Goal: Use online tool/utility: Utilize a website feature to perform a specific function

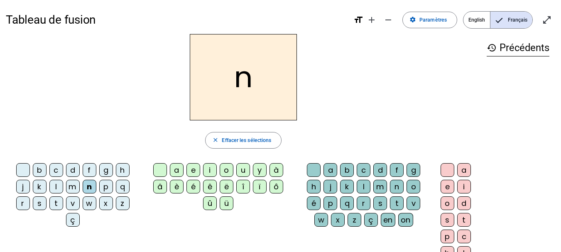
click at [226, 174] on div "o" at bounding box center [227, 170] width 14 height 14
click at [396, 204] on div "t" at bounding box center [397, 203] width 14 height 14
click at [449, 191] on div "e" at bounding box center [448, 187] width 14 height 14
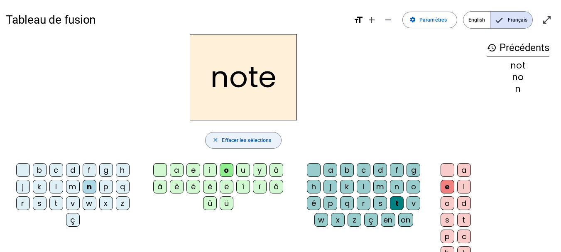
click at [226, 140] on span "Effacer les sélections" at bounding box center [246, 140] width 49 height 9
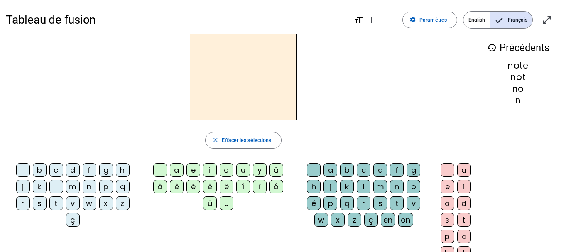
click at [74, 205] on div "v" at bounding box center [73, 203] width 14 height 14
click at [225, 173] on div "o" at bounding box center [227, 170] width 14 height 14
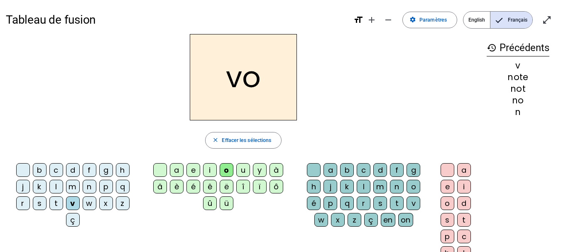
click at [398, 201] on div "t" at bounding box center [397, 203] width 14 height 14
click at [445, 188] on div "e" at bounding box center [448, 187] width 14 height 14
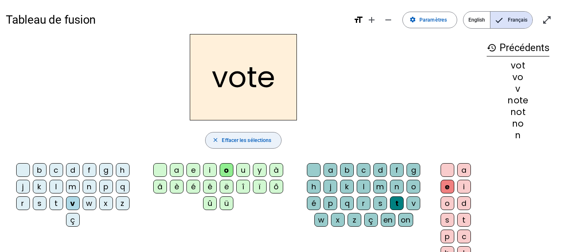
click at [225, 145] on span "Effacer les sélections" at bounding box center [246, 140] width 49 height 9
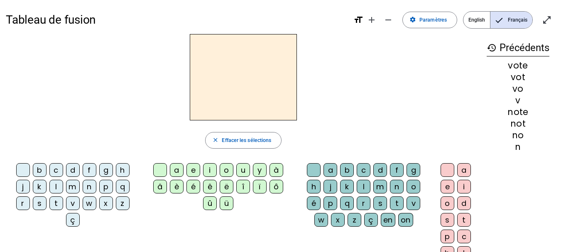
click at [74, 204] on div "v" at bounding box center [73, 203] width 14 height 14
click at [210, 170] on div "i" at bounding box center [210, 170] width 14 height 14
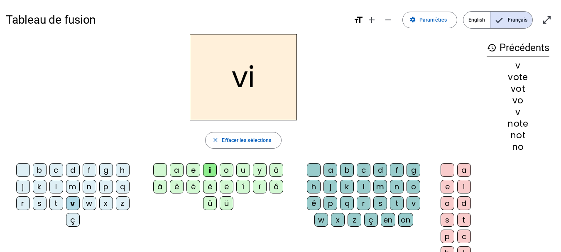
click at [397, 205] on div "t" at bounding box center [397, 203] width 14 height 14
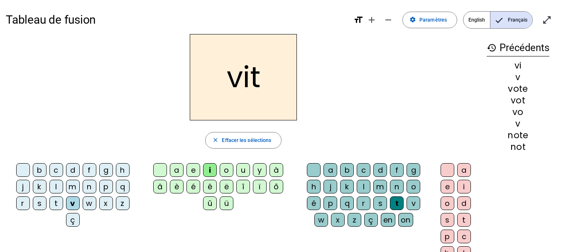
click at [446, 188] on div "e" at bounding box center [448, 187] width 14 height 14
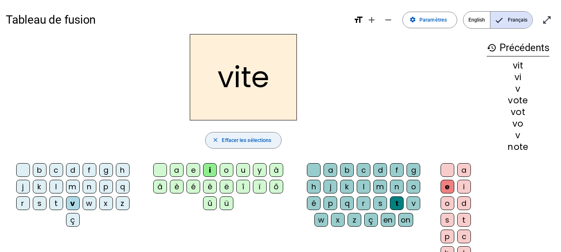
click at [258, 140] on span "Effacer les sélections" at bounding box center [246, 140] width 49 height 9
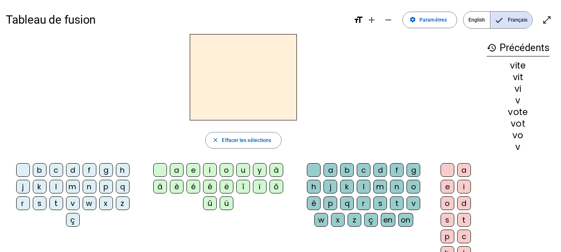
click at [73, 203] on div "v" at bounding box center [73, 203] width 14 height 14
click at [211, 169] on div "i" at bounding box center [210, 170] width 14 height 14
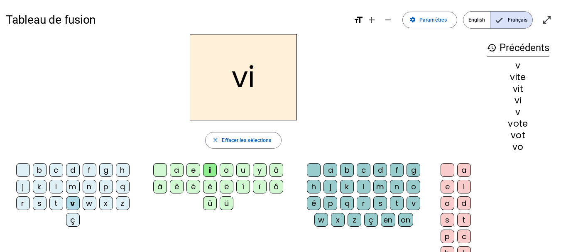
click at [380, 169] on div "d" at bounding box center [380, 170] width 14 height 14
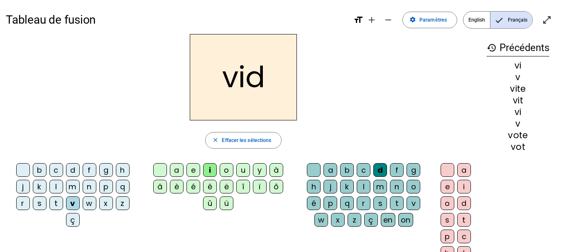
click at [446, 185] on div "e" at bounding box center [448, 187] width 14 height 14
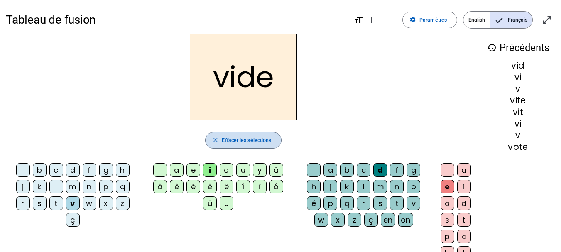
click at [230, 133] on span "button" at bounding box center [244, 140] width 76 height 20
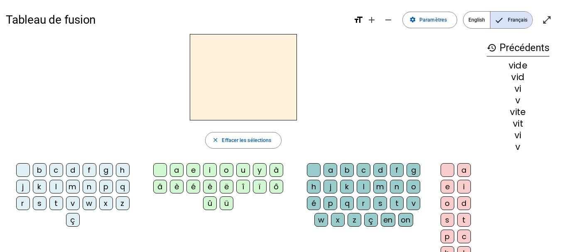
click at [72, 202] on div "v" at bounding box center [73, 203] width 14 height 14
click at [248, 145] on span "button" at bounding box center [244, 140] width 76 height 20
click at [24, 202] on div "r" at bounding box center [23, 203] width 14 height 14
click at [195, 169] on div "e" at bounding box center [194, 170] width 14 height 14
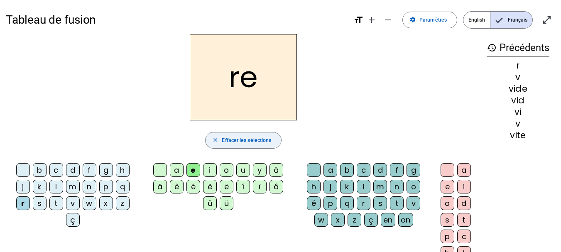
click at [231, 141] on span "Effacer les sélections" at bounding box center [246, 140] width 49 height 9
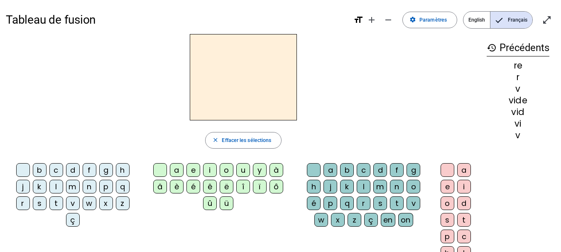
click at [23, 203] on div "r" at bounding box center [23, 203] width 14 height 14
click at [210, 170] on div "i" at bounding box center [210, 170] width 14 height 14
click at [348, 173] on div "b" at bounding box center [347, 170] width 14 height 14
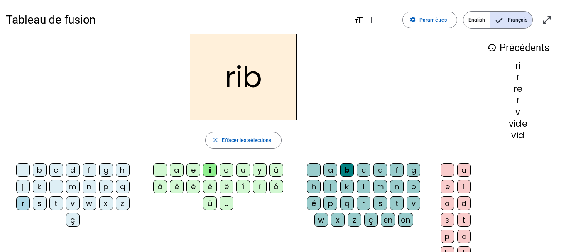
click at [345, 170] on div "b" at bounding box center [347, 170] width 14 height 14
click at [244, 146] on span "button" at bounding box center [244, 140] width 76 height 20
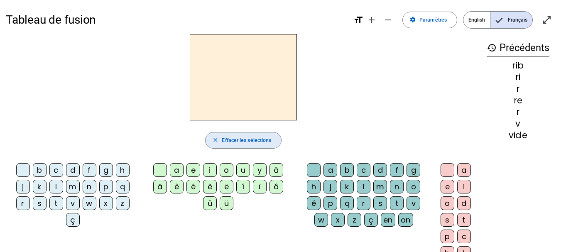
click at [24, 203] on div "r" at bounding box center [23, 203] width 14 height 14
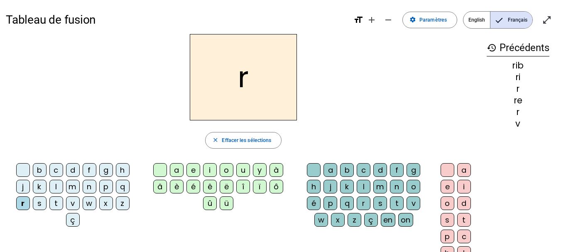
click at [211, 172] on div "i" at bounding box center [210, 170] width 14 height 14
click at [382, 170] on div "d" at bounding box center [380, 170] width 14 height 14
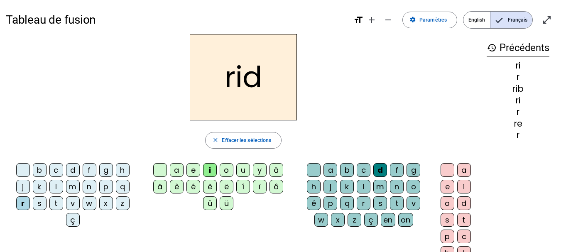
click at [448, 187] on div "e" at bounding box center [448, 187] width 14 height 14
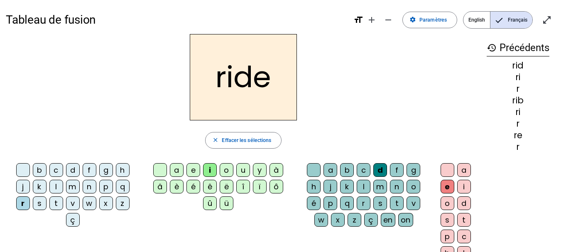
click at [23, 204] on div "r" at bounding box center [23, 203] width 14 height 14
click at [232, 138] on span "Effacer les sélections" at bounding box center [246, 140] width 49 height 9
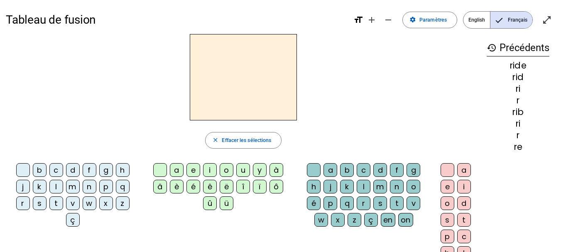
click at [23, 205] on div "r" at bounding box center [23, 203] width 14 height 14
click at [226, 203] on div "ü" at bounding box center [227, 203] width 14 height 14
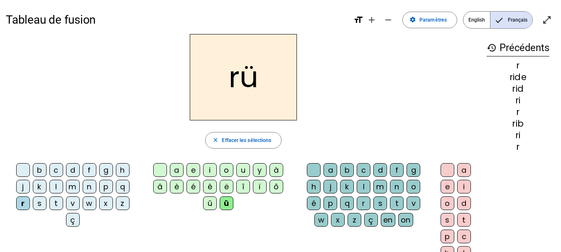
click at [209, 205] on div "û" at bounding box center [210, 203] width 14 height 14
click at [243, 170] on div "u" at bounding box center [243, 170] width 14 height 14
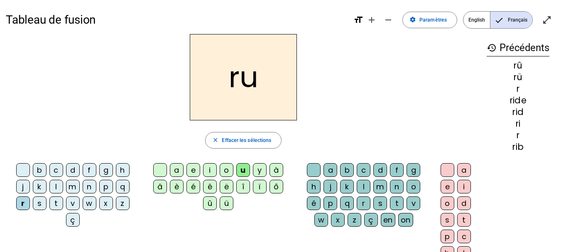
click at [464, 200] on div "d" at bounding box center [464, 203] width 14 height 14
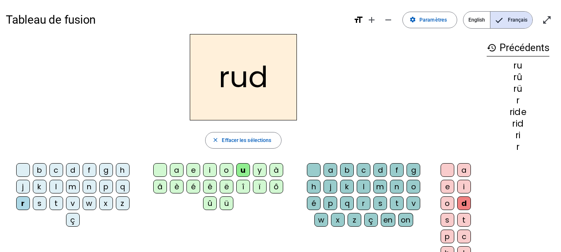
click at [195, 169] on div "e" at bounding box center [194, 170] width 14 height 14
click at [243, 172] on div "u" at bounding box center [243, 170] width 14 height 14
click at [378, 171] on div "d" at bounding box center [380, 170] width 14 height 14
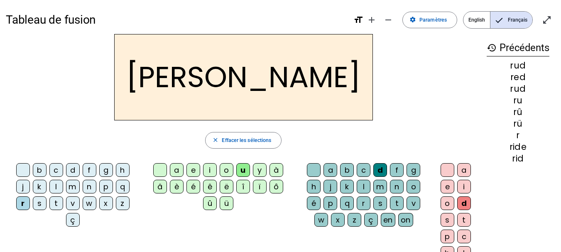
click at [447, 187] on div "e" at bounding box center [448, 187] width 14 height 14
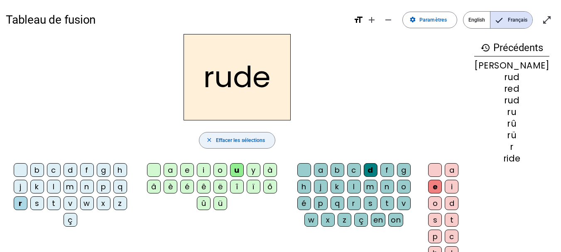
click at [260, 142] on span "Effacer les sélections" at bounding box center [240, 140] width 49 height 9
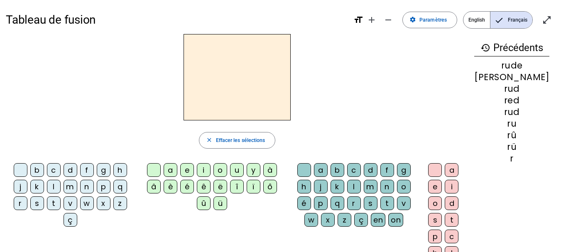
click at [87, 185] on div "n" at bounding box center [87, 187] width 14 height 14
click at [69, 187] on div "m" at bounding box center [71, 187] width 14 height 14
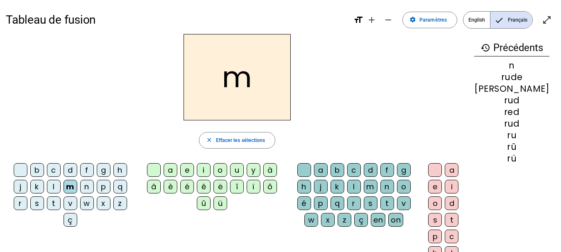
click at [116, 190] on div "q" at bounding box center [120, 187] width 14 height 14
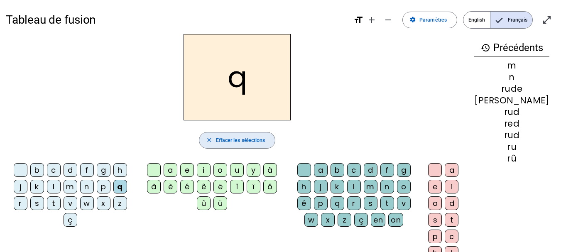
drag, startPoint x: 239, startPoint y: 142, endPoint x: 155, endPoint y: 115, distance: 88.9
click at [155, 115] on div "q" at bounding box center [237, 77] width 463 height 86
click at [220, 145] on span "button" at bounding box center [237, 140] width 76 height 20
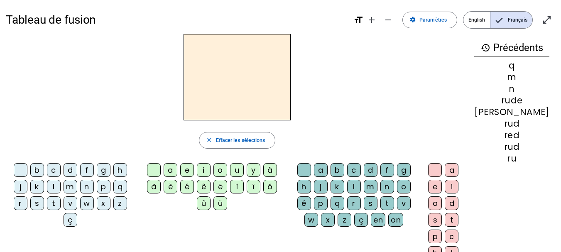
click at [71, 184] on div "m" at bounding box center [71, 187] width 14 height 14
click at [243, 172] on div "u" at bounding box center [237, 170] width 14 height 14
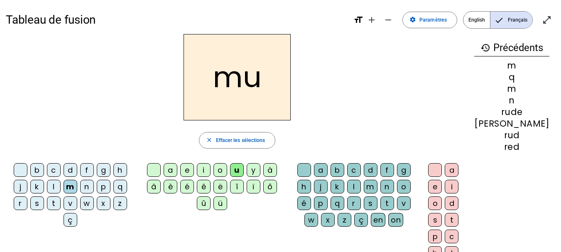
click at [351, 220] on div "z" at bounding box center [345, 220] width 14 height 14
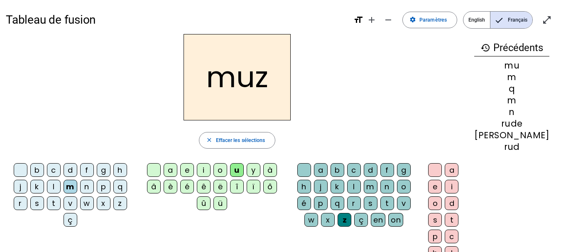
click at [411, 188] on div "o" at bounding box center [404, 187] width 14 height 14
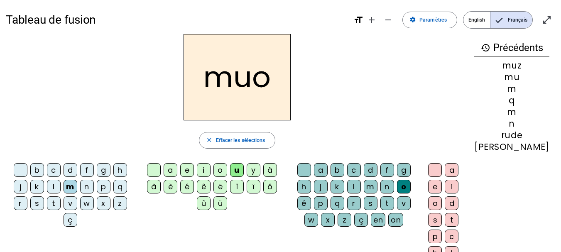
click at [378, 201] on div "s" at bounding box center [371, 203] width 14 height 14
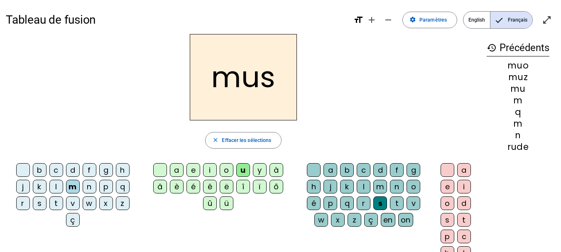
click at [447, 188] on div "e" at bounding box center [448, 187] width 14 height 14
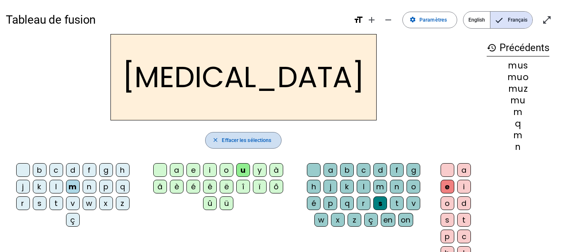
click at [264, 136] on span "Effacer les sélections" at bounding box center [246, 140] width 49 height 9
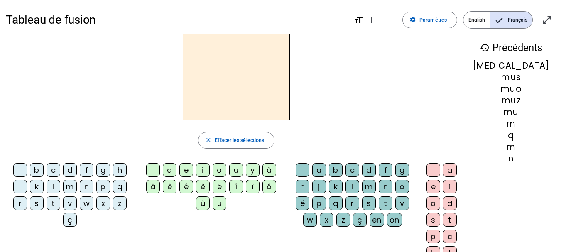
click at [39, 170] on div "b" at bounding box center [37, 170] width 14 height 14
click at [226, 201] on div "ü" at bounding box center [220, 203] width 14 height 14
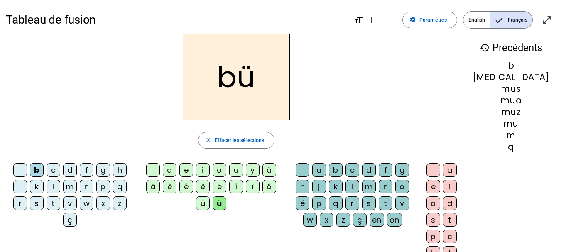
click at [242, 170] on div "u" at bounding box center [236, 170] width 14 height 14
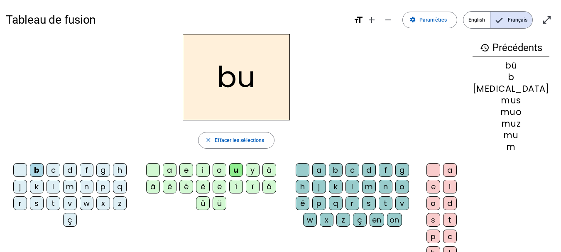
click at [376, 201] on div "s" at bounding box center [369, 203] width 14 height 14
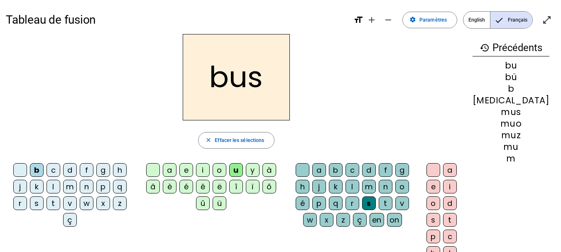
click at [440, 189] on div "e" at bounding box center [434, 187] width 14 height 14
